Goal: Check status: Check status

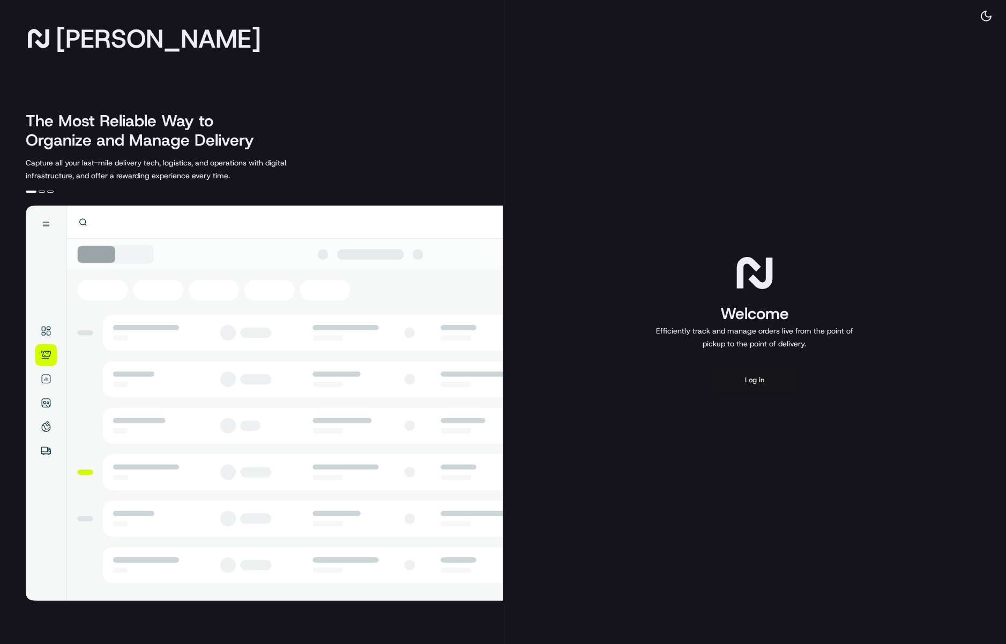
click at [760, 379] on button "Log in" at bounding box center [754, 381] width 86 height 26
click at [762, 387] on button "Log in" at bounding box center [754, 381] width 86 height 26
